Goal: Browse casually: Explore the website without a specific task or goal

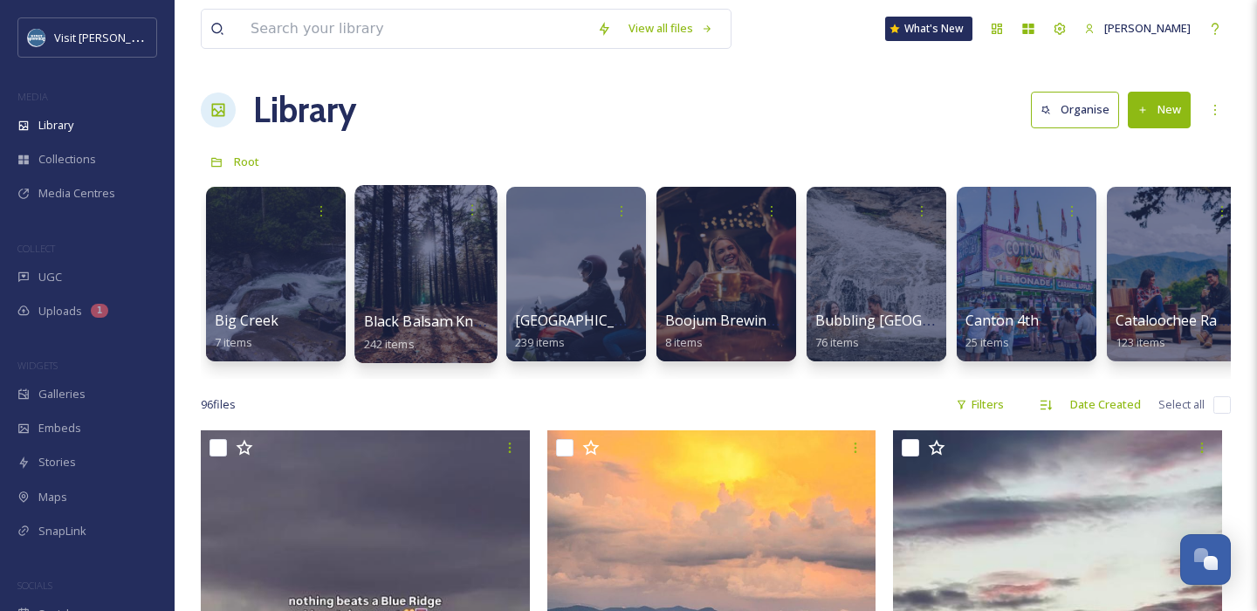
click at [439, 288] on div at bounding box center [425, 274] width 142 height 178
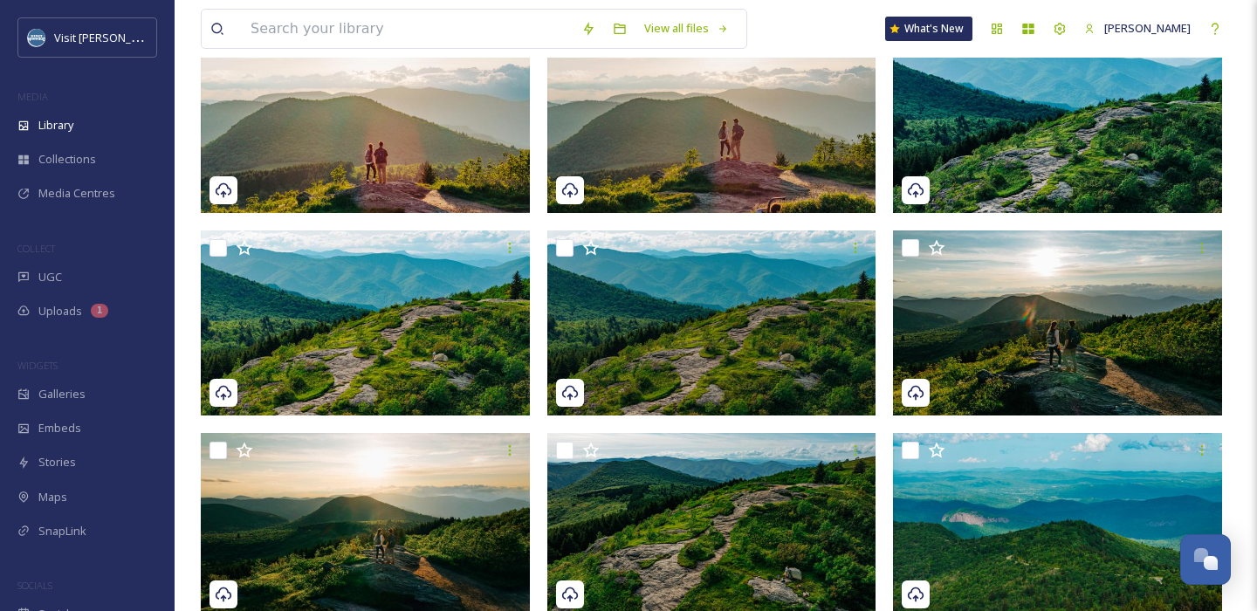
scroll to position [415, 0]
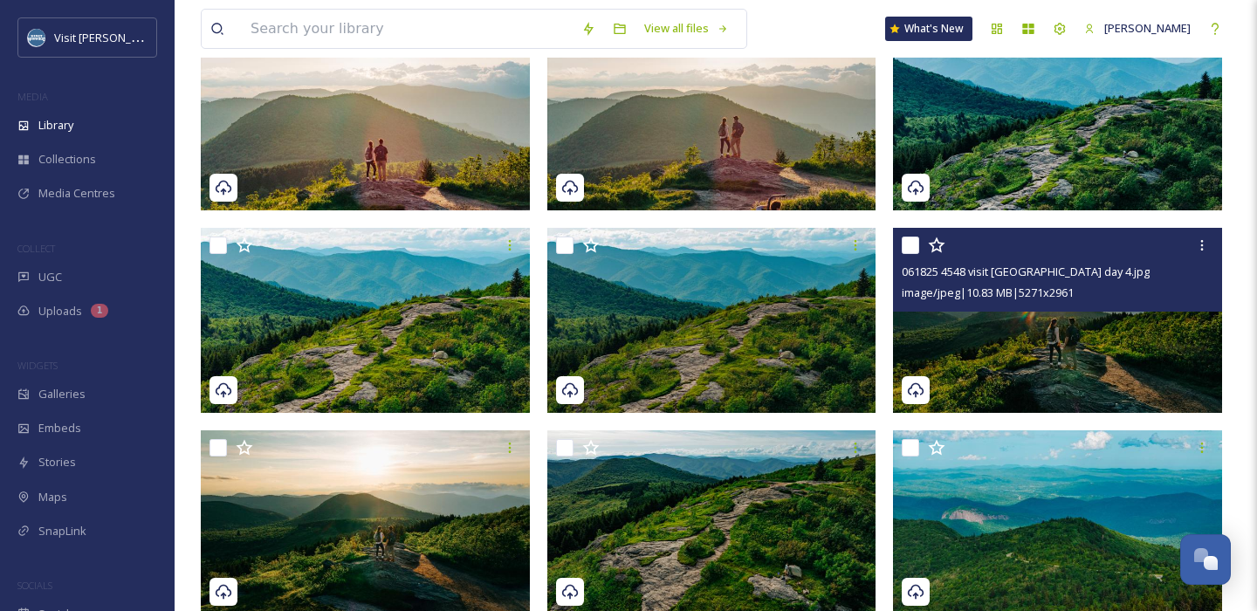
click at [1012, 333] on img at bounding box center [1057, 320] width 329 height 185
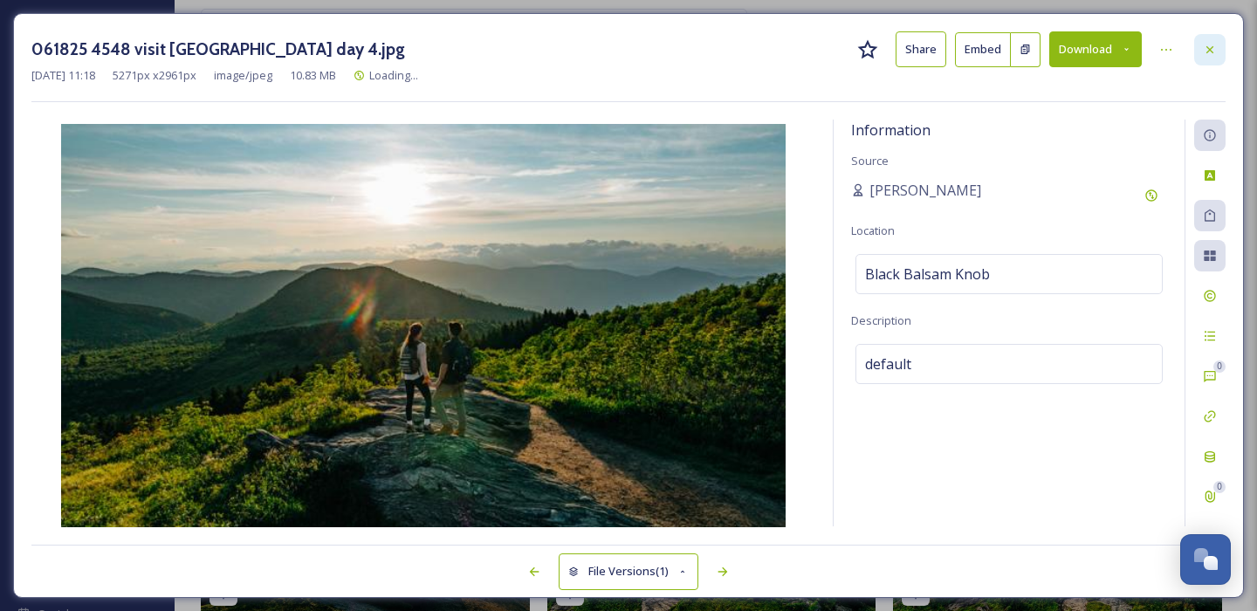
click at [1210, 40] on div at bounding box center [1209, 49] width 31 height 31
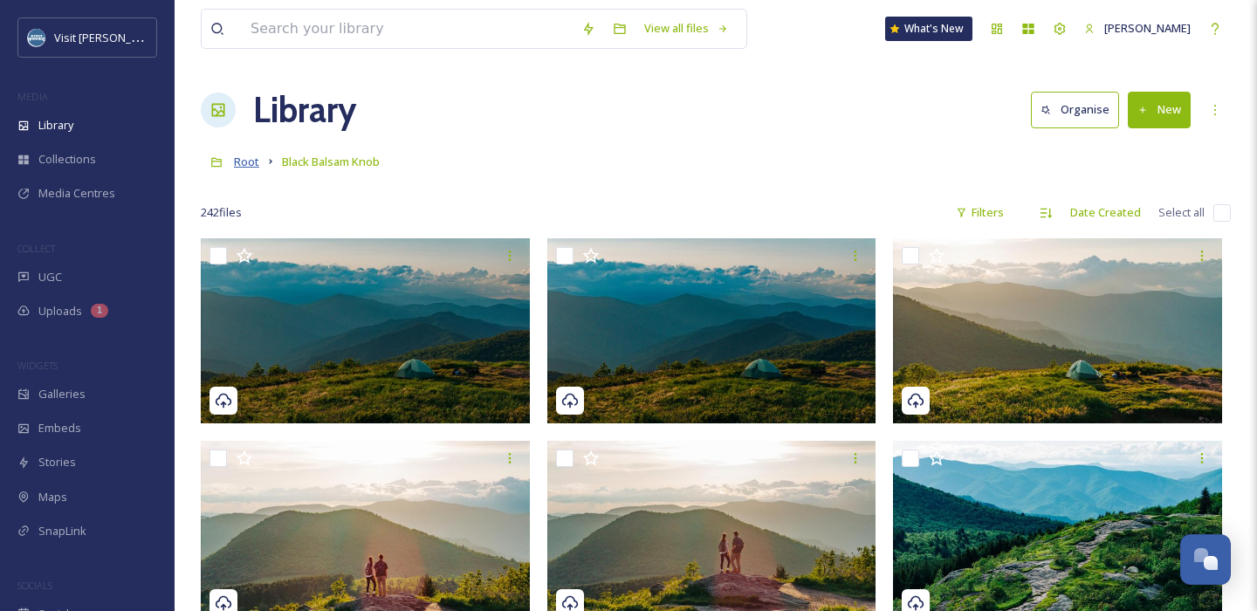
click at [250, 162] on span "Root" at bounding box center [246, 162] width 25 height 16
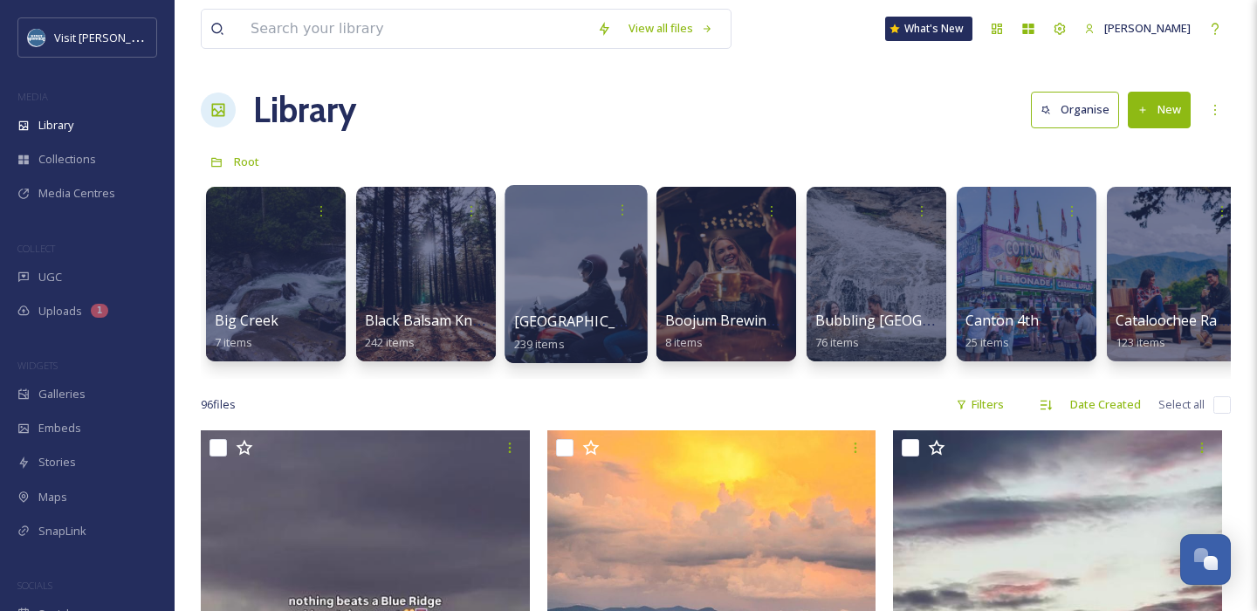
click at [584, 272] on div at bounding box center [575, 274] width 142 height 178
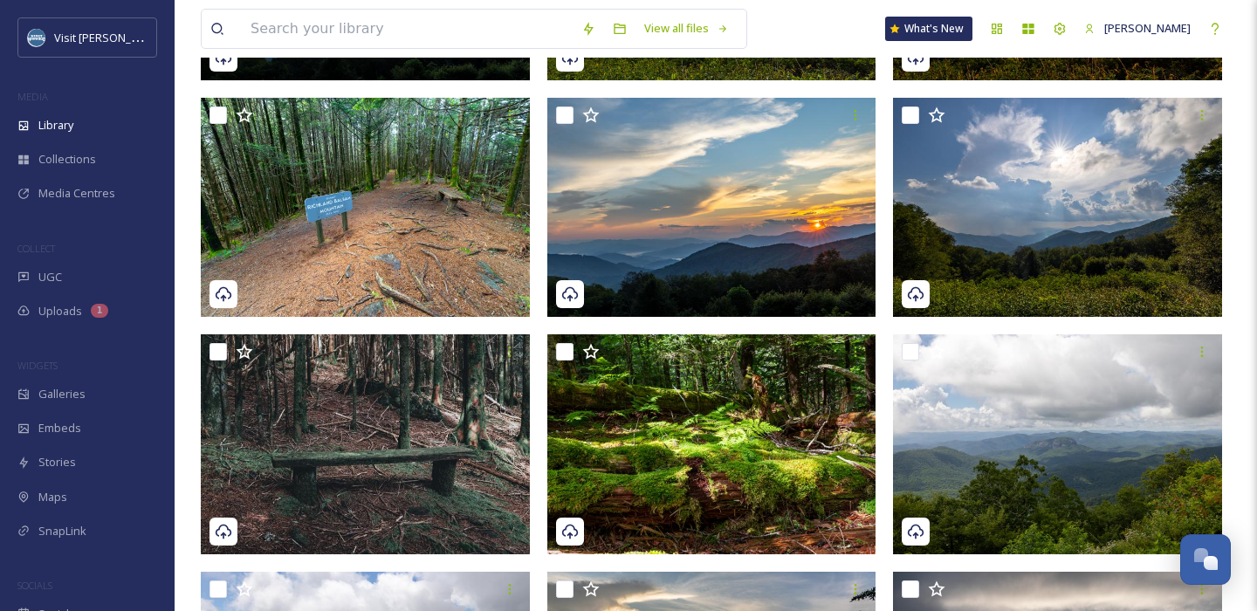
scroll to position [380, 0]
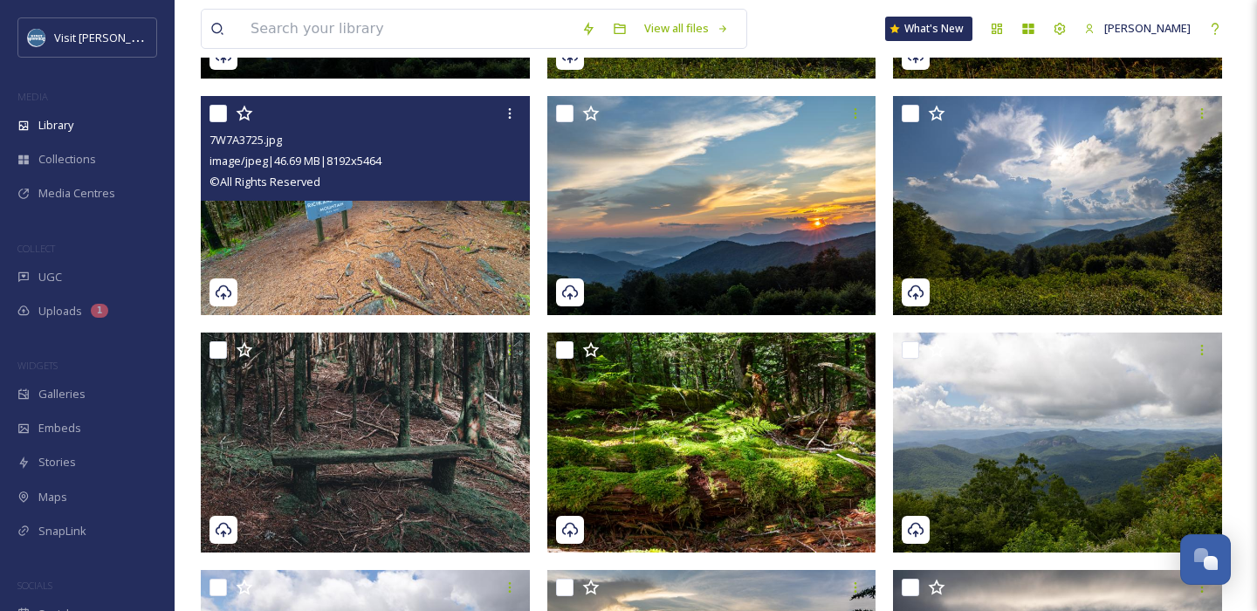
click at [409, 236] on img at bounding box center [365, 206] width 329 height 220
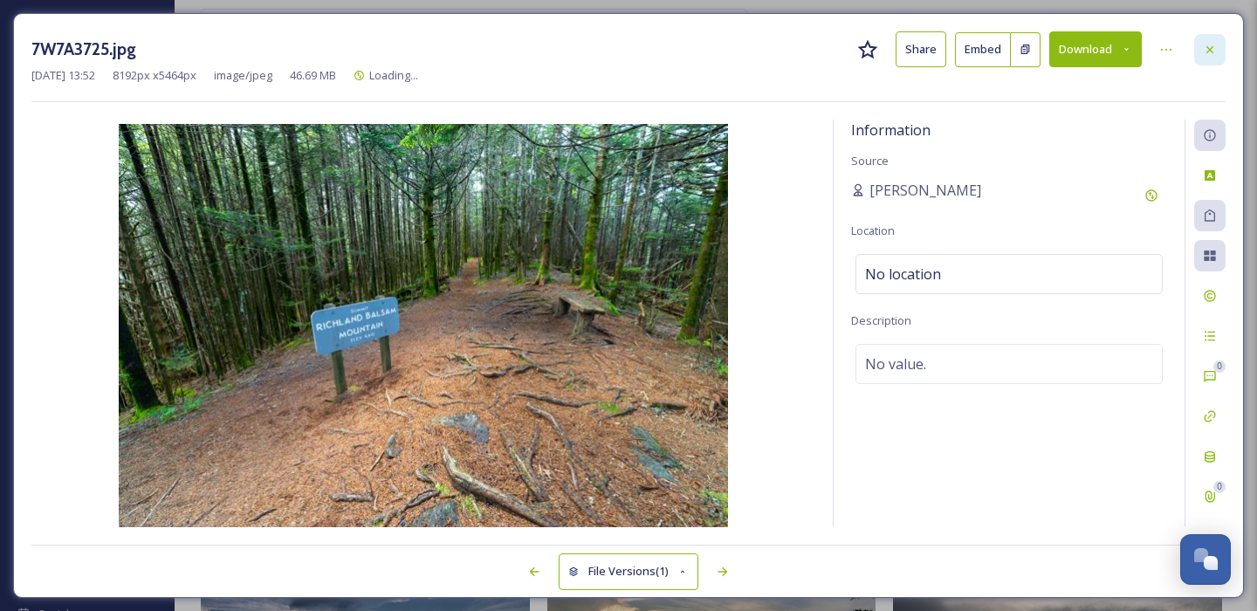
click at [1197, 46] on div at bounding box center [1209, 49] width 31 height 31
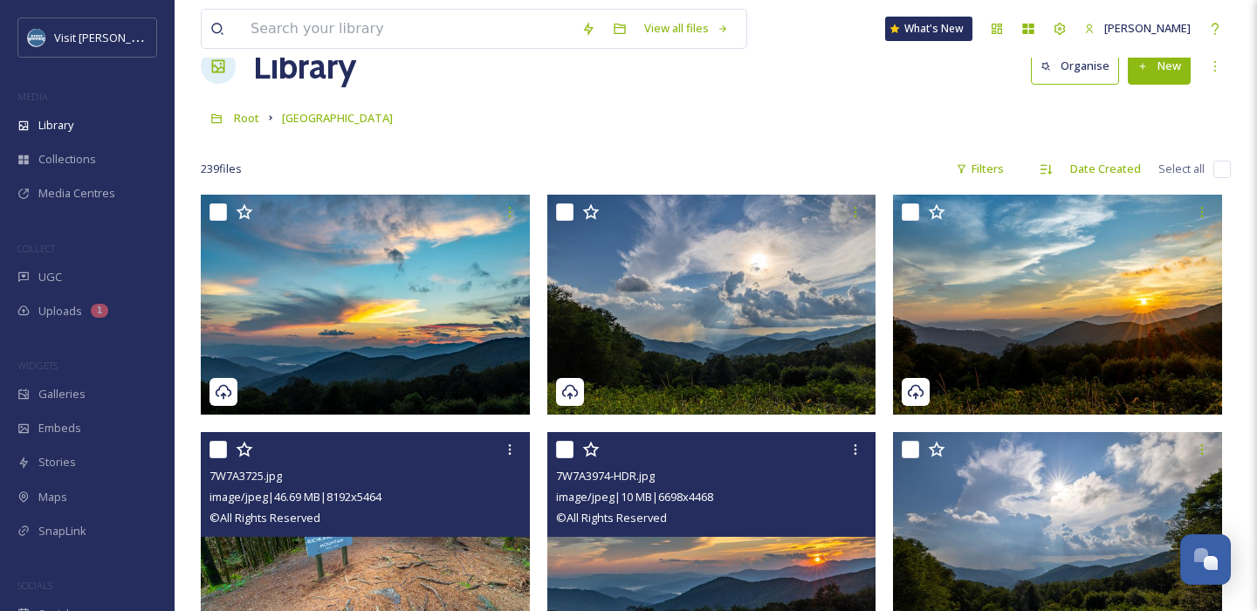
scroll to position [42, 0]
